Goal: Task Accomplishment & Management: Complete application form

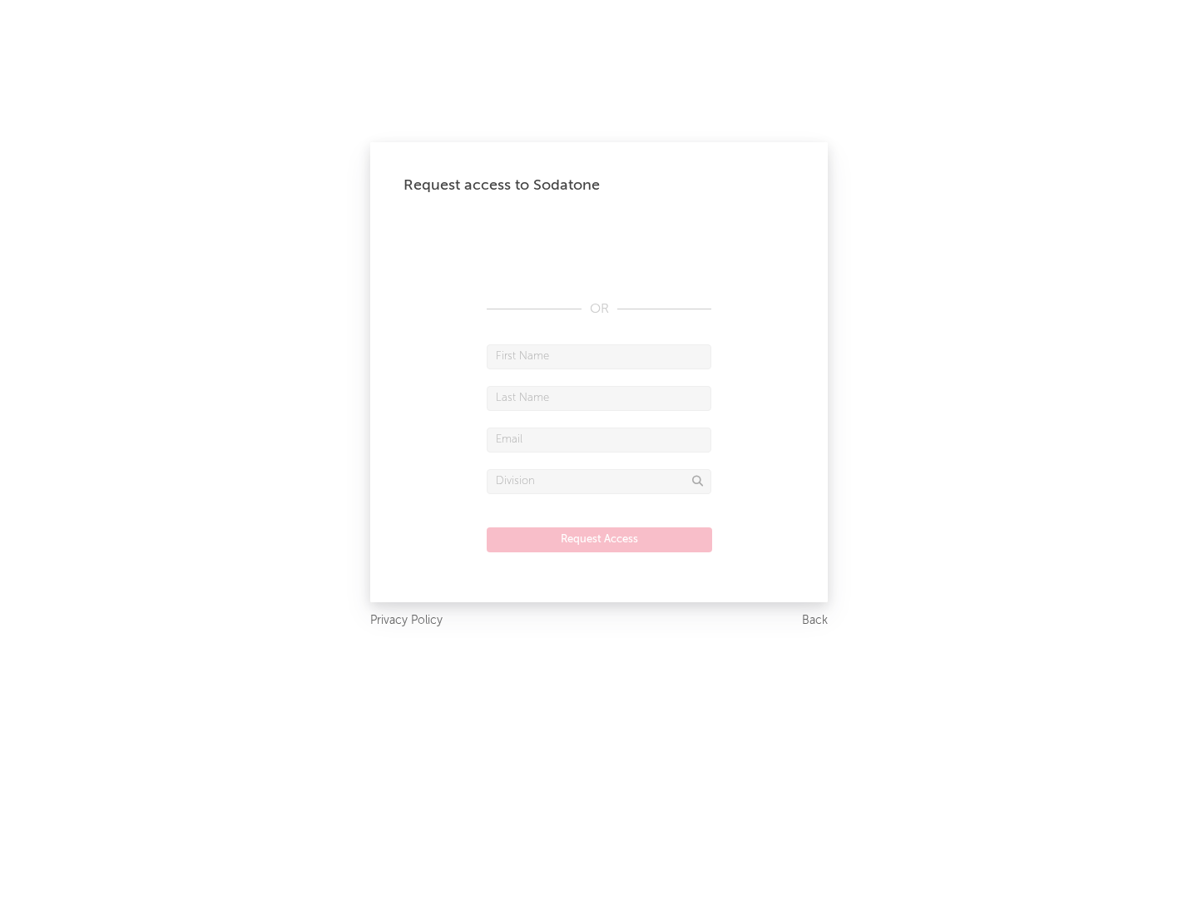
click at [599, 356] on input "text" at bounding box center [599, 356] width 225 height 25
type input "[PERSON_NAME]"
click at [599, 398] on input "text" at bounding box center [599, 398] width 225 height 25
type input "[PERSON_NAME]"
click at [599, 439] on input "text" at bounding box center [599, 440] width 225 height 25
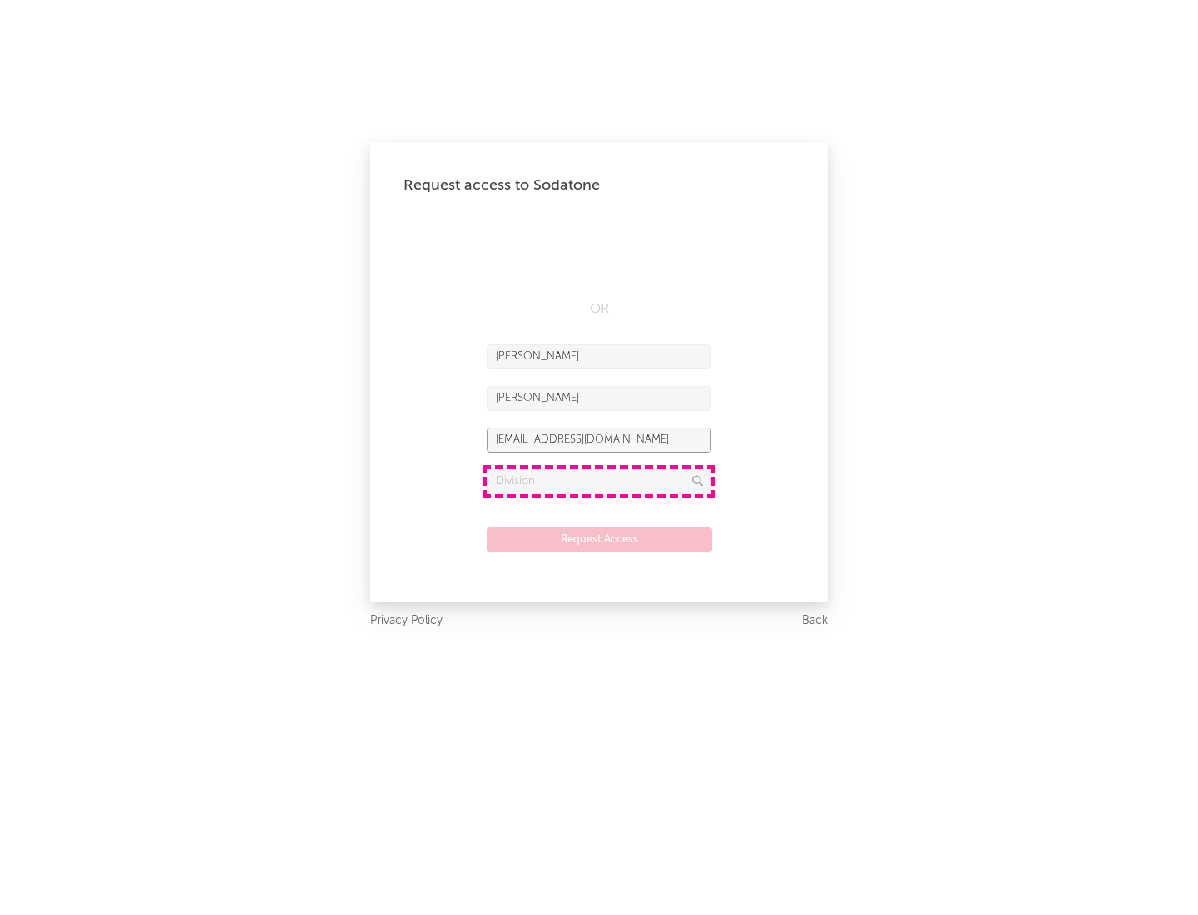
type input "[EMAIL_ADDRESS][DOMAIN_NAME]"
click at [599, 481] on input "text" at bounding box center [599, 481] width 225 height 25
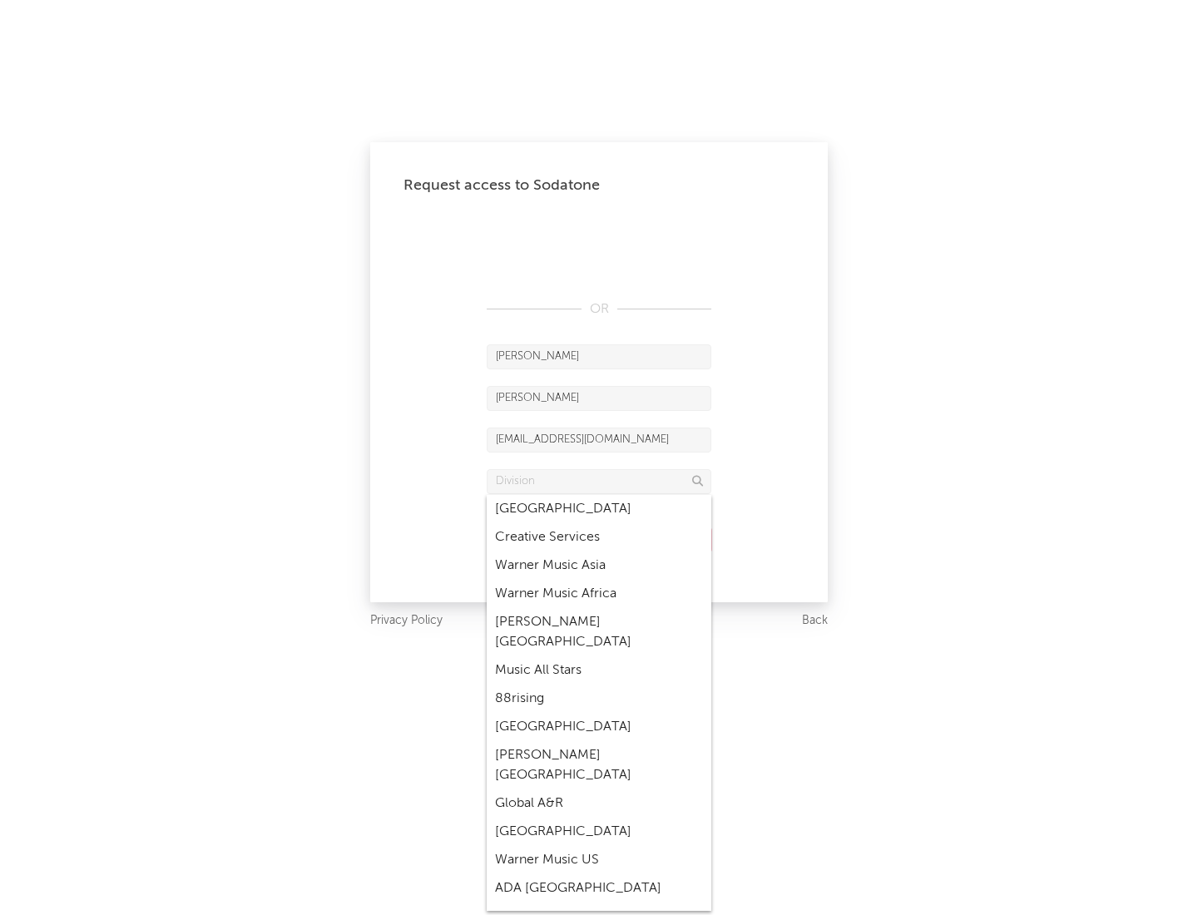
click at [599, 656] on div "Music All Stars" at bounding box center [599, 670] width 225 height 28
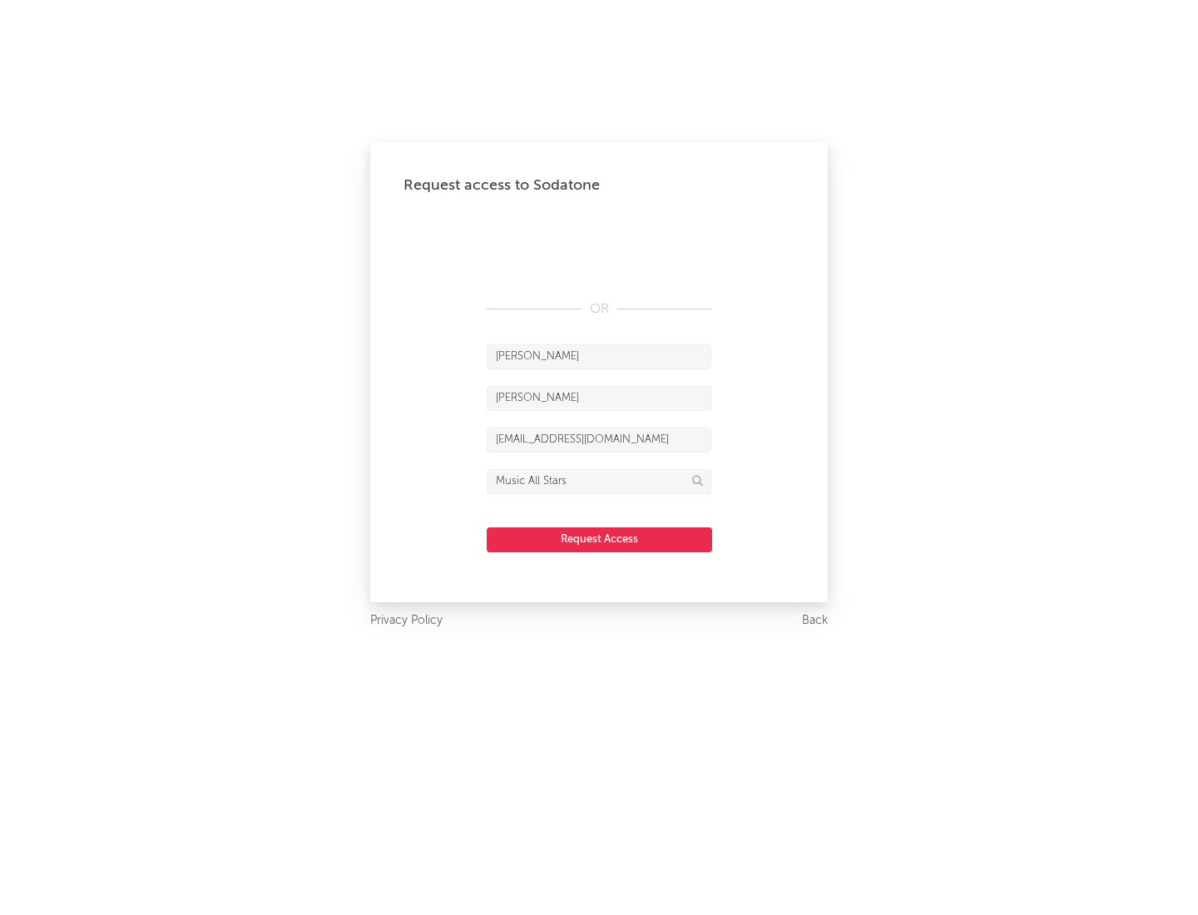
type input "Music All Stars"
click at [599, 539] on button "Request Access" at bounding box center [599, 539] width 225 height 25
